Goal: Browse casually: Explore the website without a specific task or goal

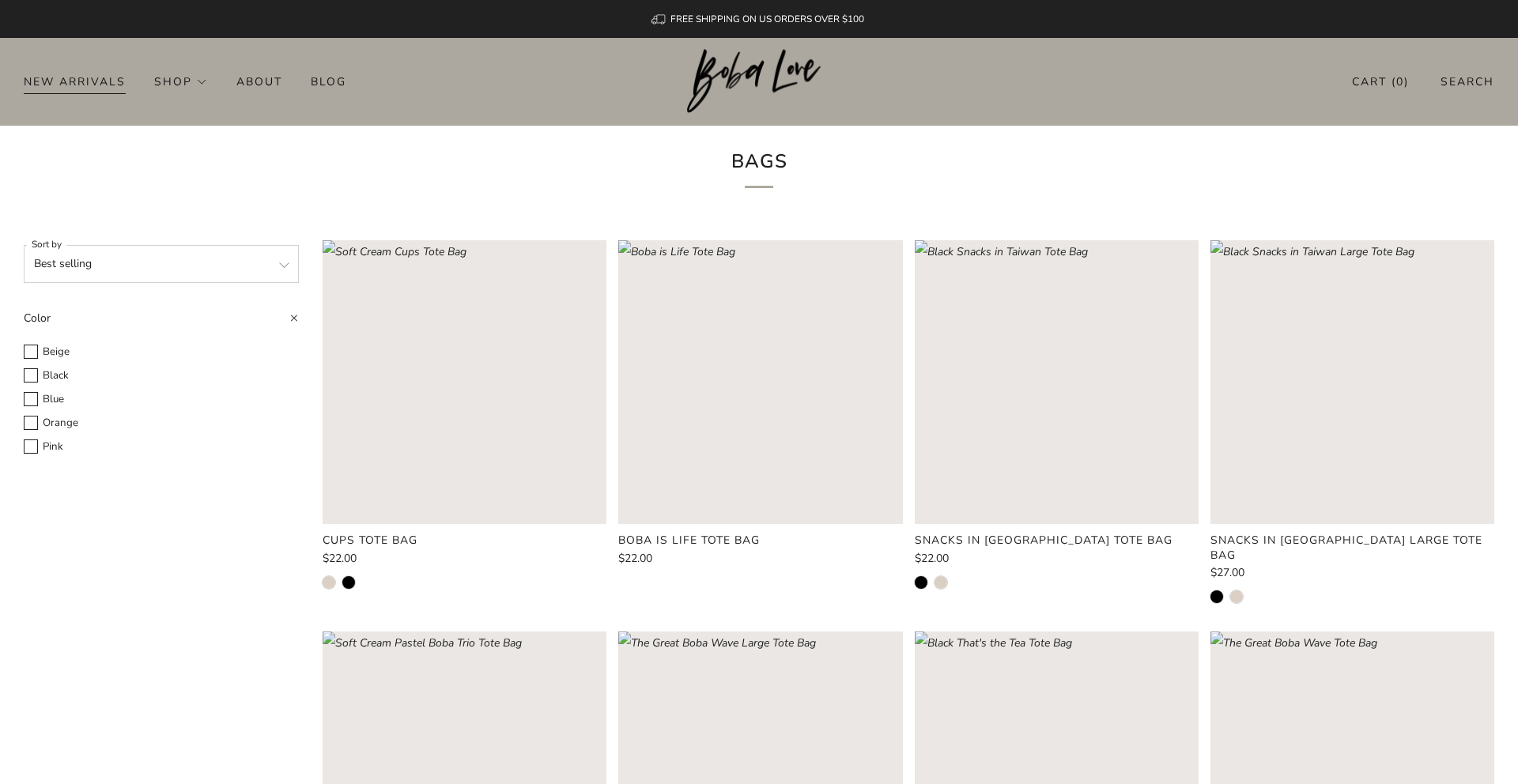
click at [107, 81] on link "New Arrivals" at bounding box center [74, 81] width 102 height 25
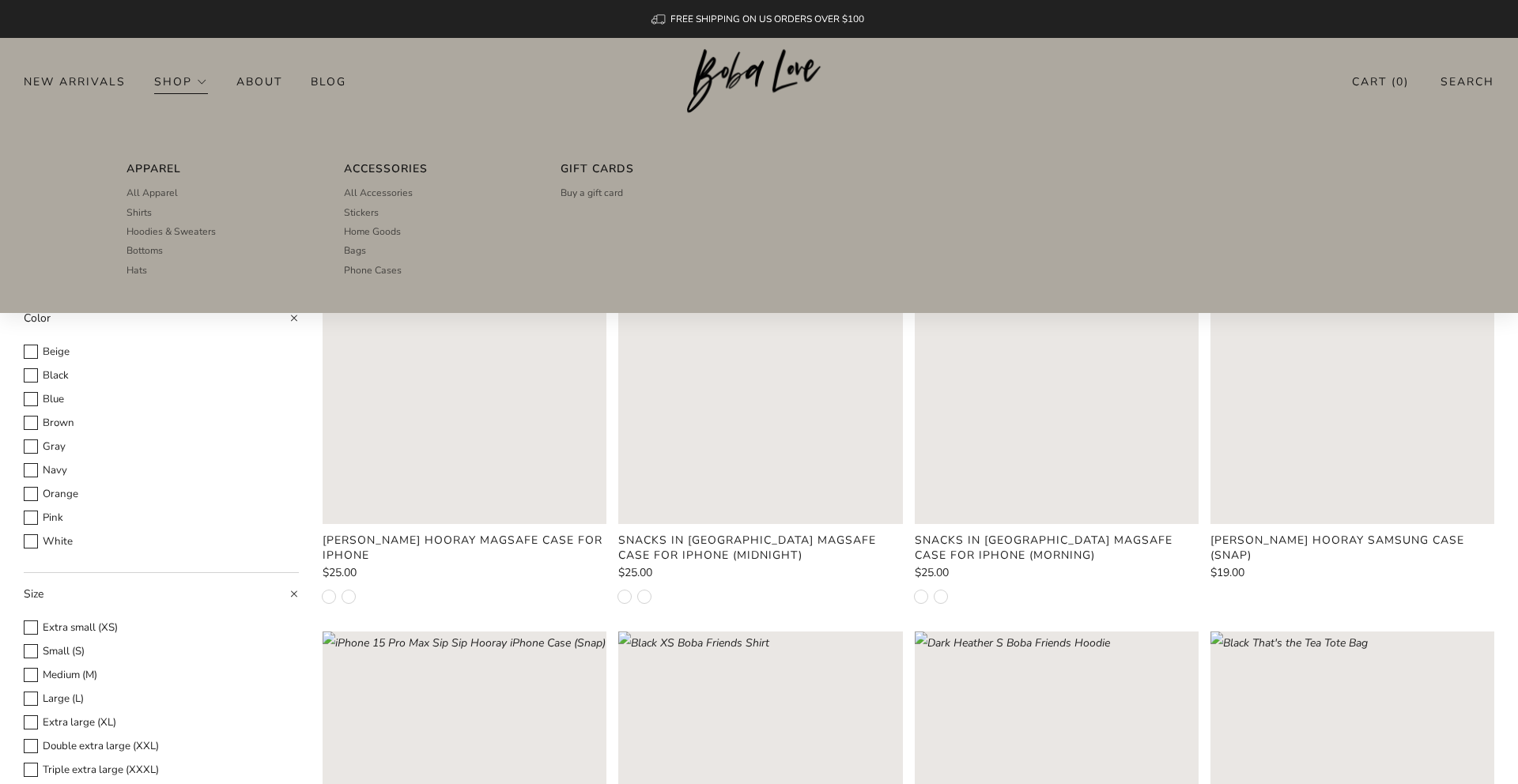
click at [182, 81] on link "Shop" at bounding box center [180, 81] width 54 height 25
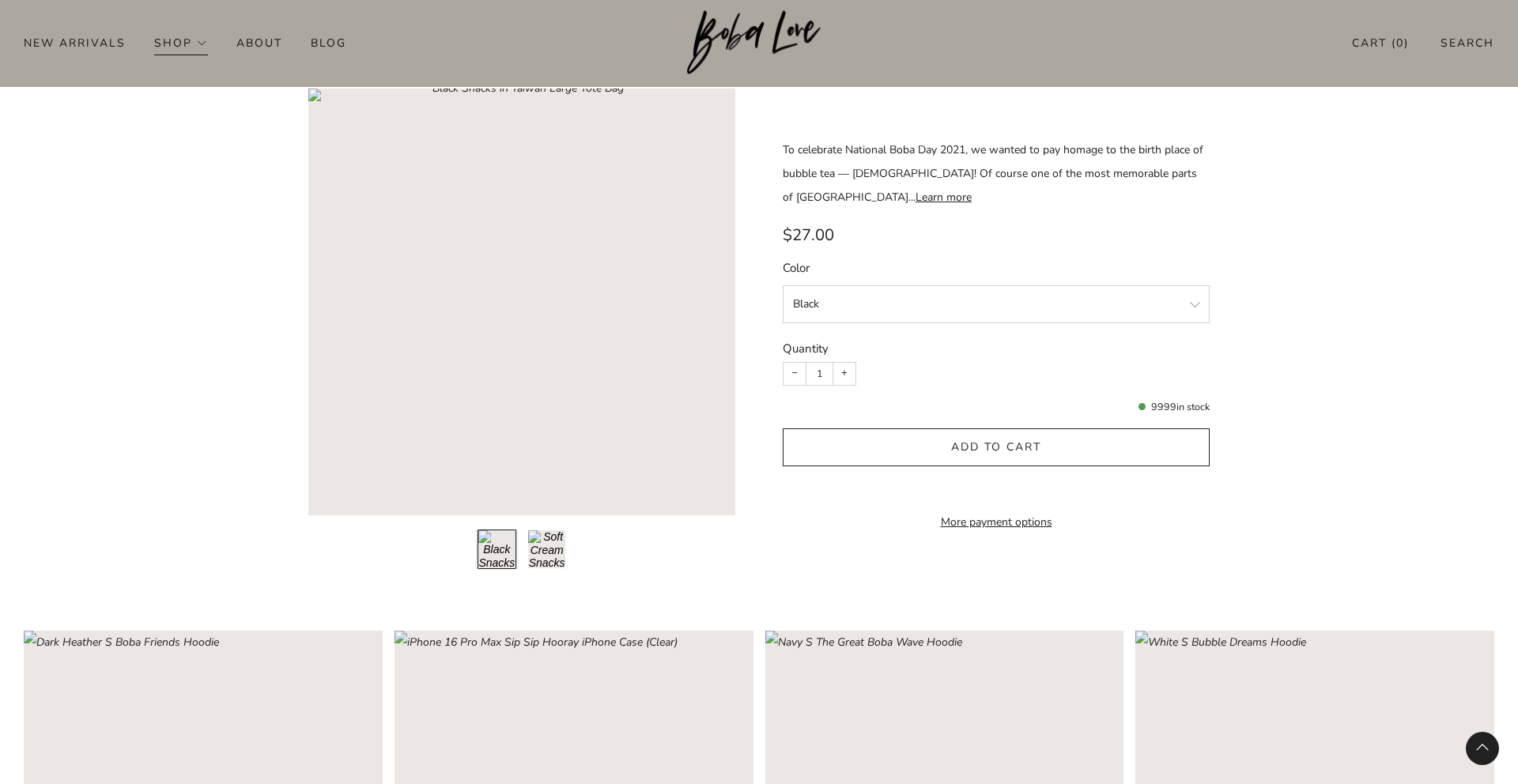
scroll to position [1690, 0]
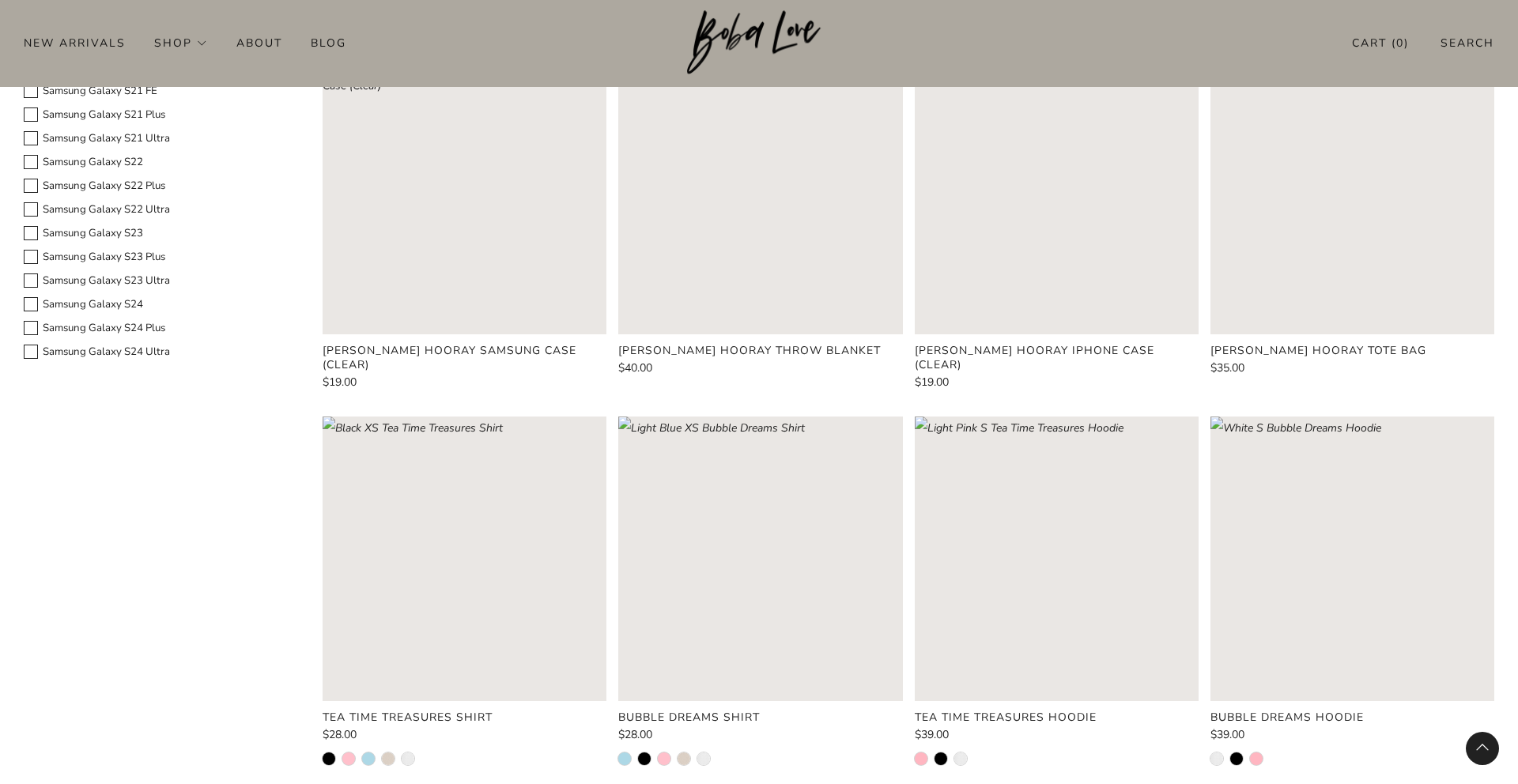
scroll to position [1368, 0]
